Goal: Task Accomplishment & Management: Manage account settings

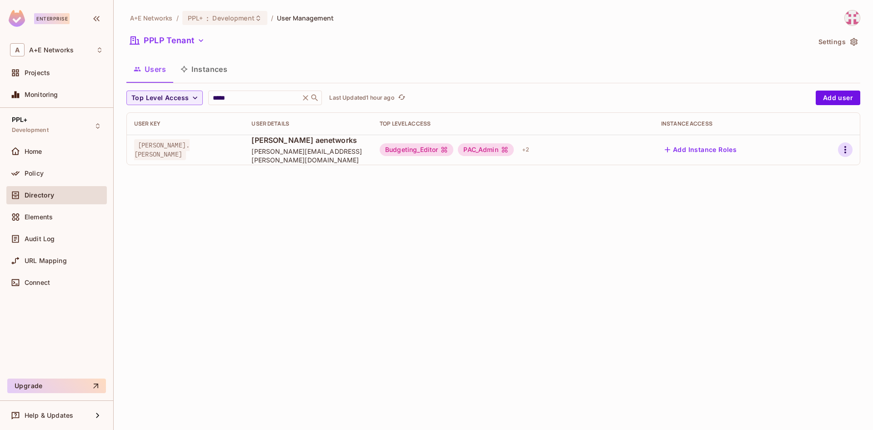
click at [846, 146] on icon "button" at bounding box center [844, 149] width 11 height 11
click at [795, 170] on div "Edit" at bounding box center [797, 170] width 12 height 9
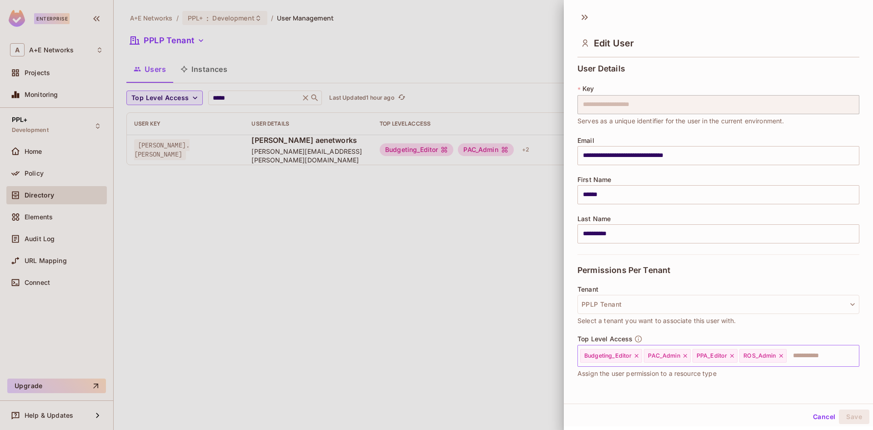
scroll to position [62, 0]
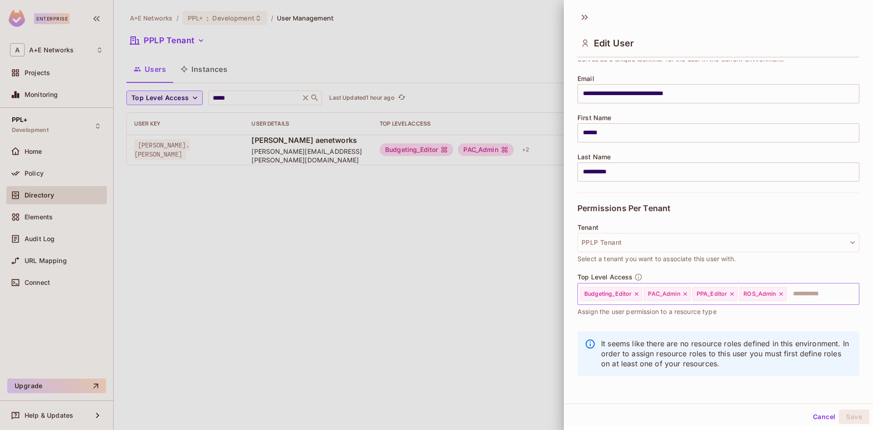
click at [779, 295] on icon at bounding box center [781, 293] width 6 height 6
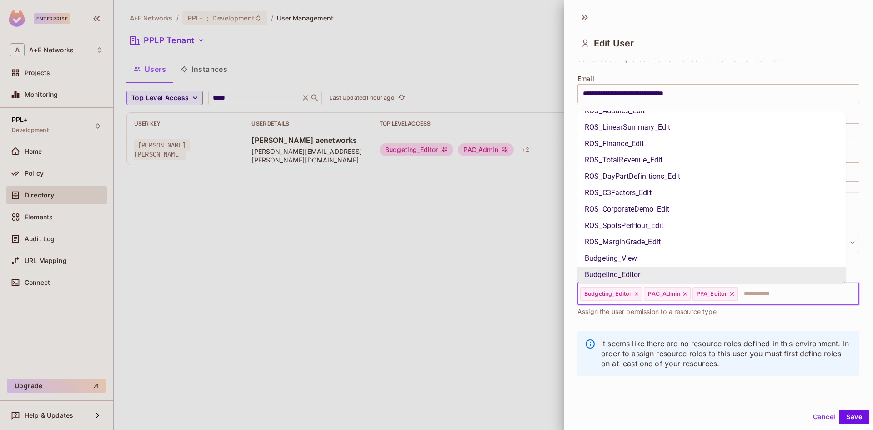
click at [791, 295] on input "text" at bounding box center [789, 294] width 103 height 18
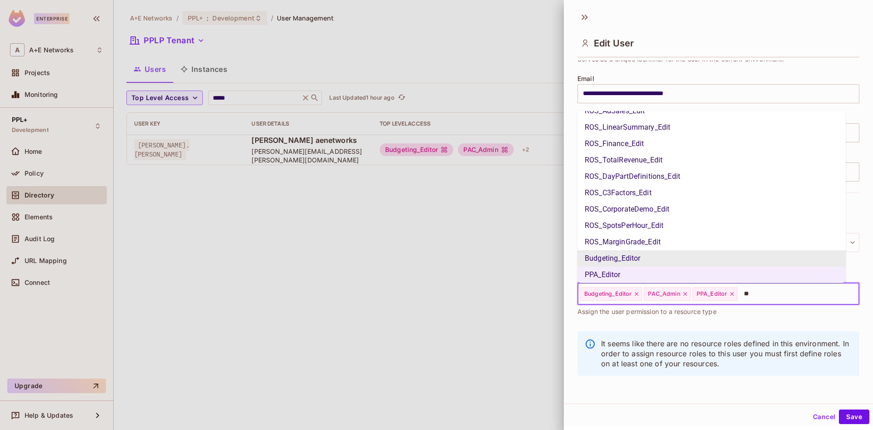
scroll to position [0, 0]
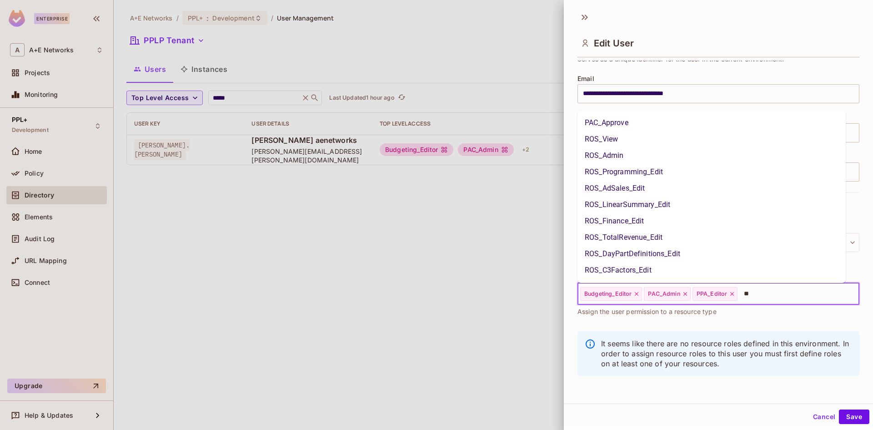
type input "***"
click at [597, 122] on li "ROS_View" at bounding box center [711, 123] width 268 height 16
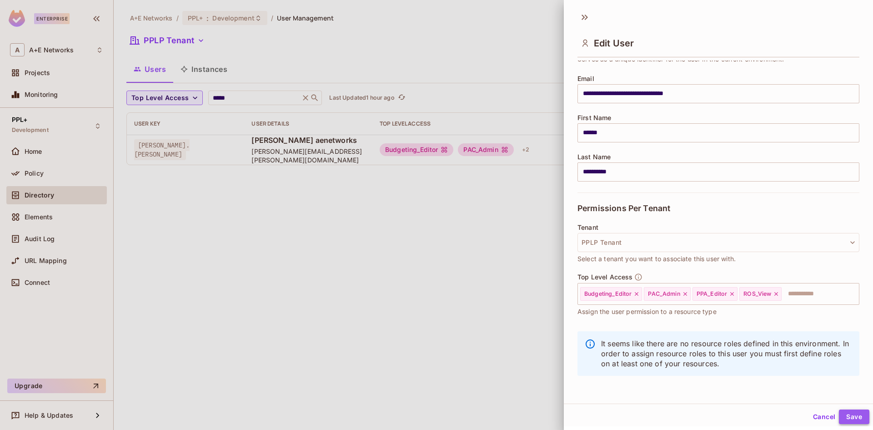
click at [850, 417] on button "Save" at bounding box center [854, 416] width 30 height 15
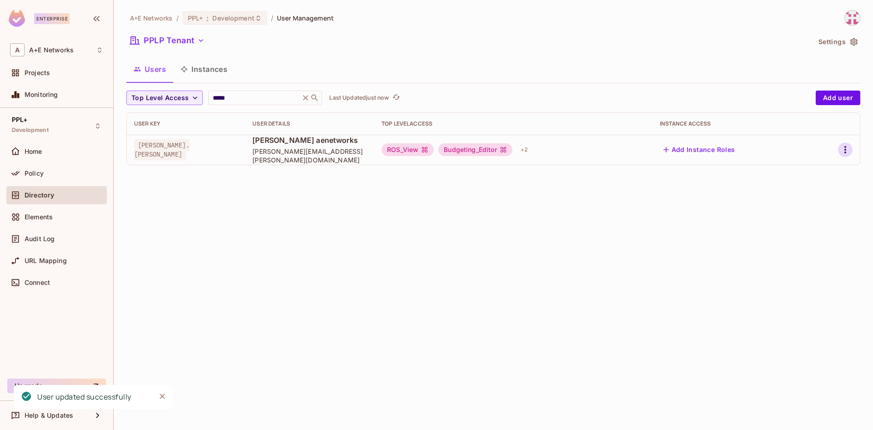
click at [847, 149] on icon "button" at bounding box center [844, 149] width 11 height 11
click at [799, 170] on div "Edit" at bounding box center [797, 170] width 12 height 9
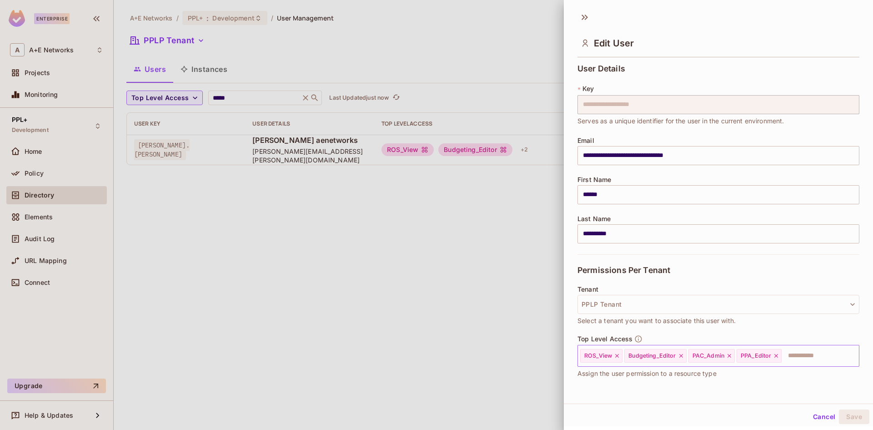
click at [617, 357] on icon at bounding box center [617, 355] width 6 height 6
click at [764, 357] on input "text" at bounding box center [789, 355] width 103 height 18
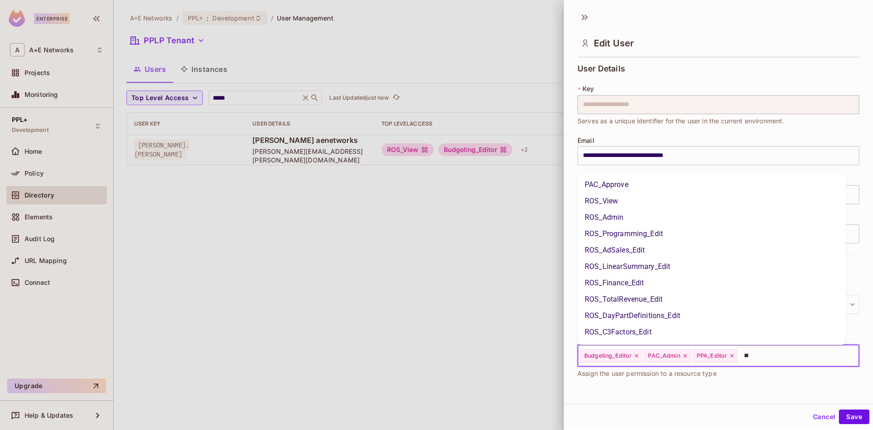
type input "***"
click at [604, 196] on li "ROS_Admin" at bounding box center [711, 201] width 268 height 16
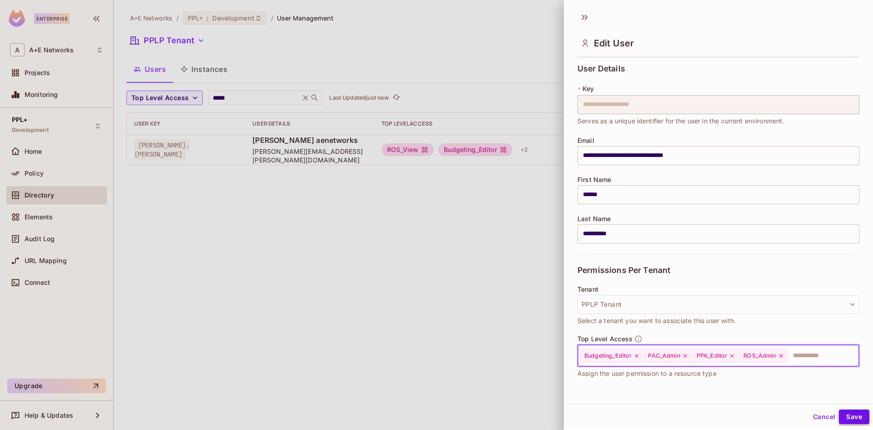
click at [844, 414] on button "Save" at bounding box center [854, 416] width 30 height 15
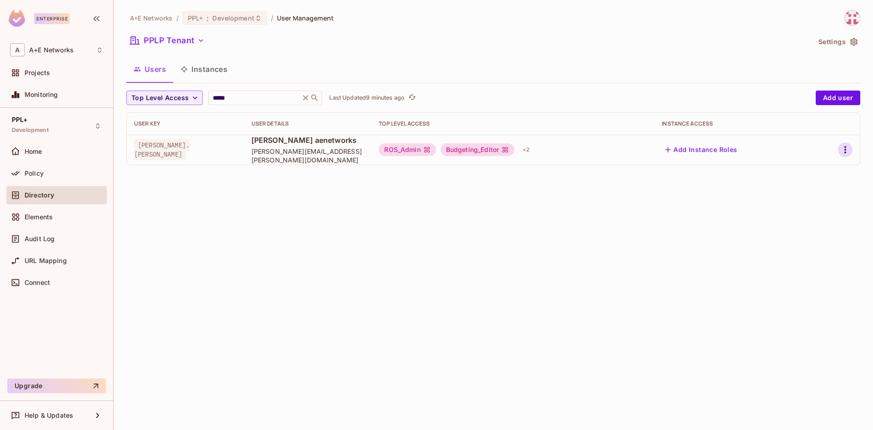
click at [840, 147] on icon "button" at bounding box center [844, 149] width 11 height 11
click at [802, 165] on span "Edit" at bounding box center [797, 170] width 18 height 15
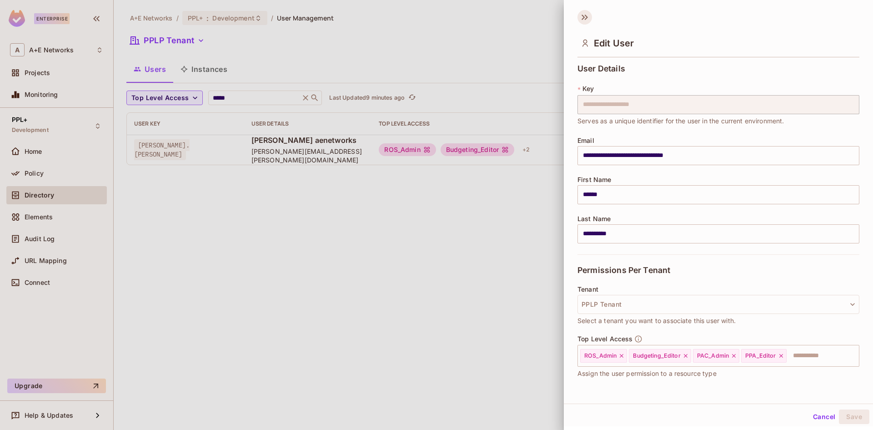
click at [581, 17] on icon at bounding box center [584, 17] width 15 height 15
